Goal: Transaction & Acquisition: Purchase product/service

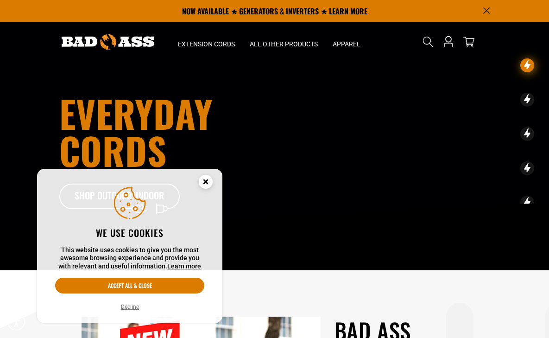
click at [213, 185] on icon "Cookie Consent" at bounding box center [206, 183] width 28 height 28
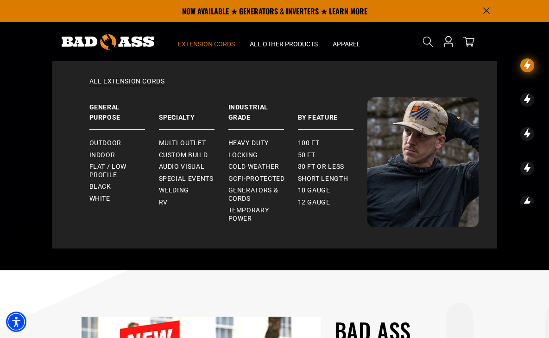
click at [188, 45] on span "Extension Cords" at bounding box center [206, 44] width 57 height 8
click at [248, 167] on span "Cold Weather" at bounding box center [254, 167] width 51 height 8
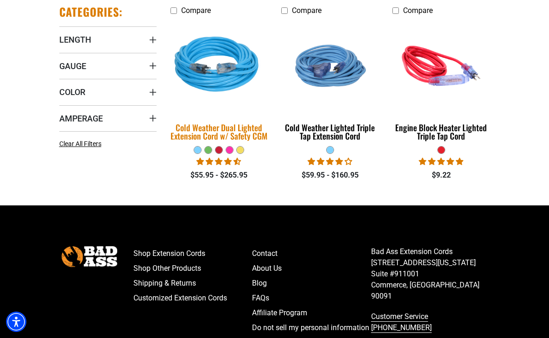
scroll to position [232, 0]
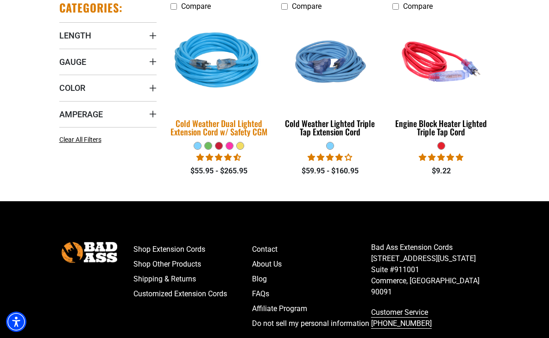
click at [199, 112] on img at bounding box center [219, 62] width 111 height 100
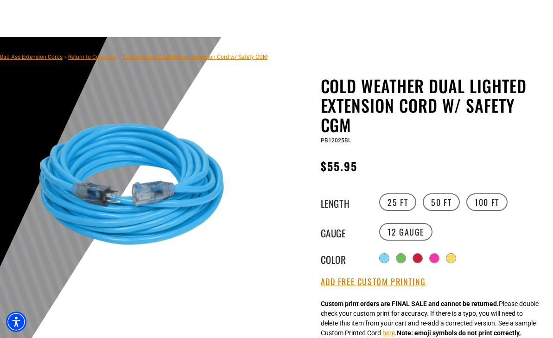
scroll to position [93, 0]
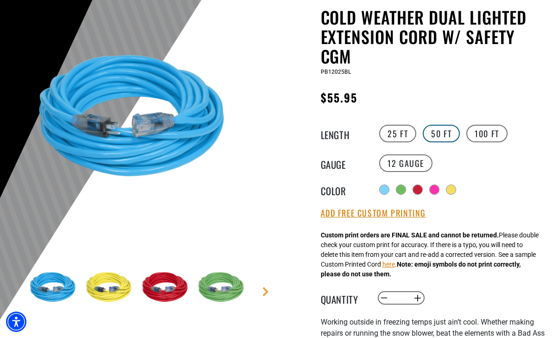
click at [430, 133] on label "50 FT" at bounding box center [441, 134] width 37 height 18
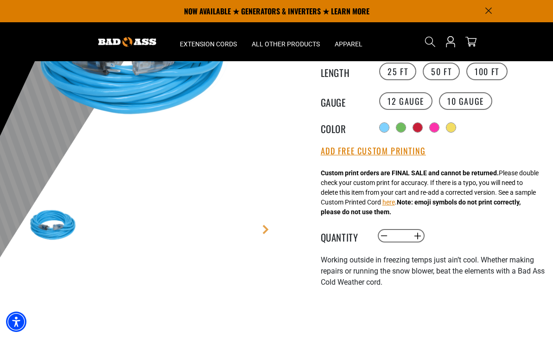
scroll to position [139, 0]
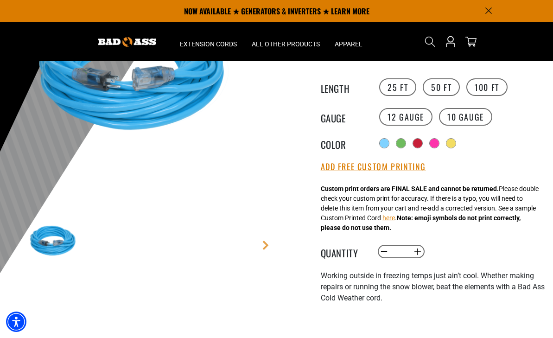
click at [500, 161] on div "Cold Weather Dual Lighted Extension Cord w/ Safety CGM Cold Weather Dual Lighte…" at bounding box center [434, 285] width 226 height 648
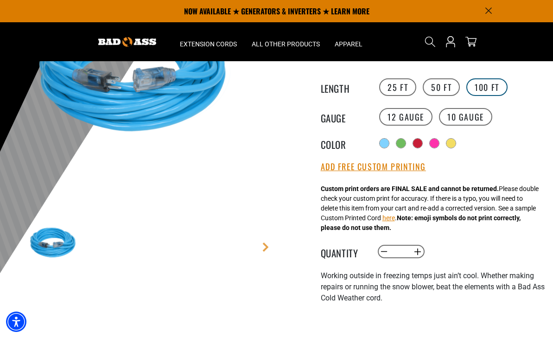
click at [485, 87] on label "100 FT" at bounding box center [486, 87] width 41 height 18
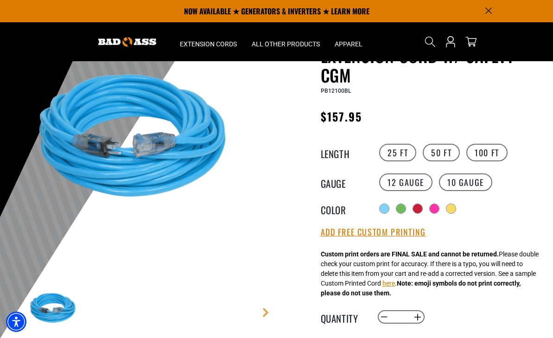
scroll to position [46, 0]
